Goal: Information Seeking & Learning: Learn about a topic

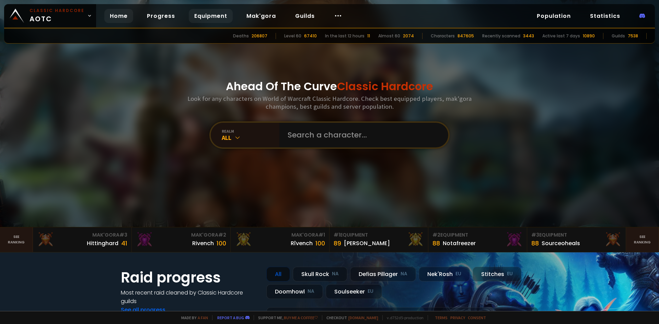
click at [207, 19] on link "Equipment" at bounding box center [211, 16] width 44 height 14
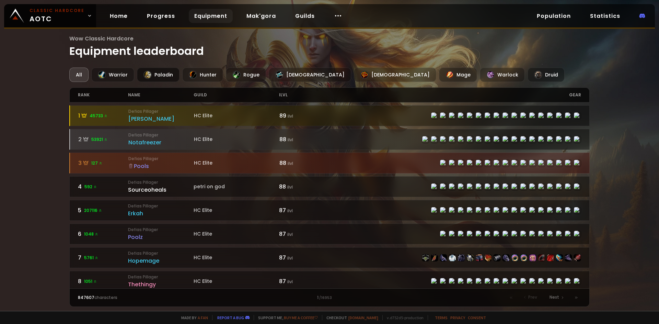
click at [157, 71] on div "Paladin" at bounding box center [158, 75] width 43 height 14
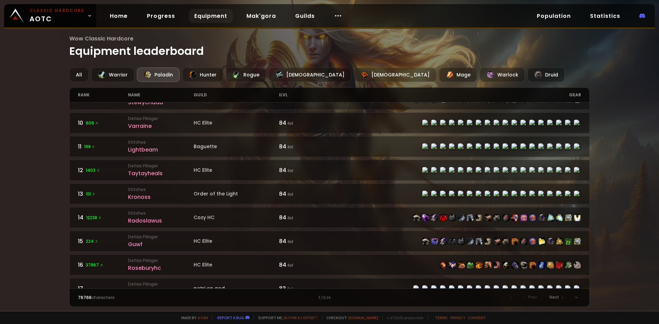
scroll to position [172, 0]
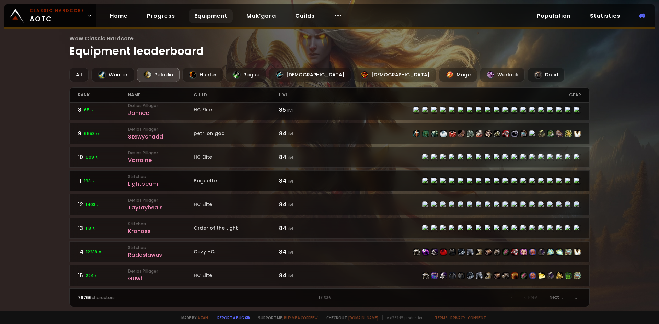
click at [361, 175] on link "11 198 Stitches Lightbeam Baguette 84 ilvl" at bounding box center [329, 181] width 520 height 21
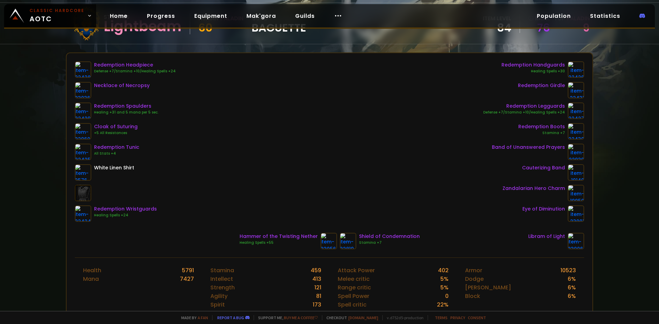
scroll to position [57, 0]
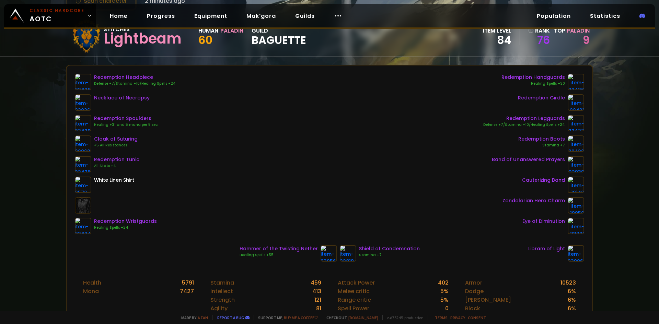
click at [35, 123] on div "Scan character 2 minutes ago Stitches Lightbeam Human Paladin 60 guild Baguette…" at bounding box center [329, 155] width 659 height 311
